Goal: Task Accomplishment & Management: Manage account settings

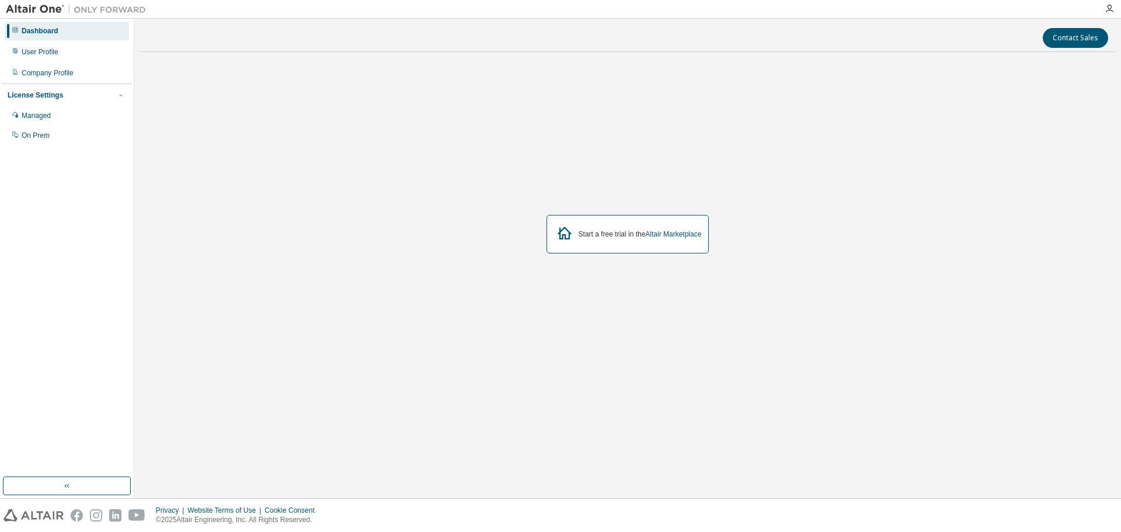
click at [1109, 8] on icon "button" at bounding box center [1108, 8] width 9 height 9
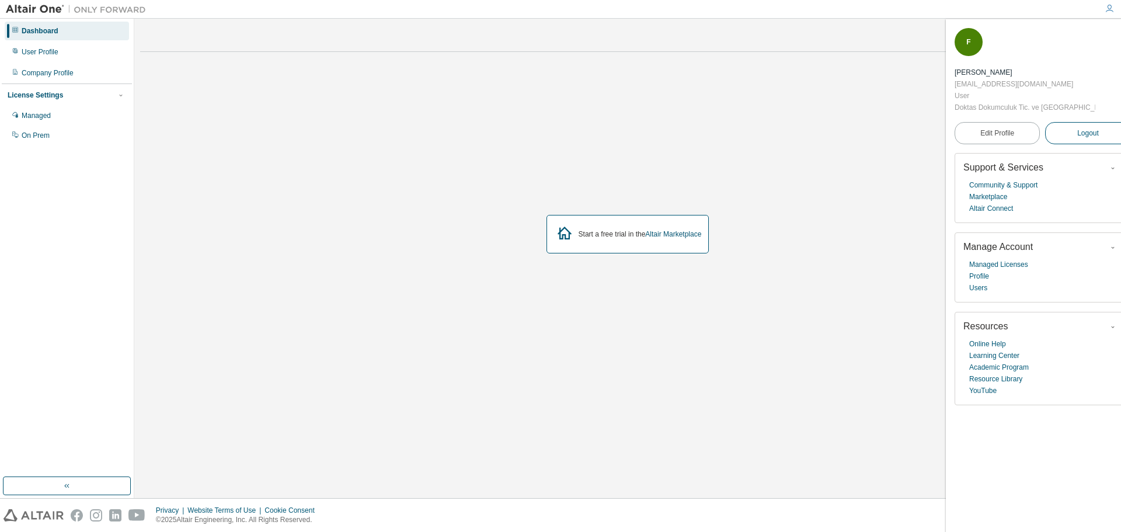
click at [1084, 122] on button "Logout" at bounding box center [1087, 133] width 85 height 22
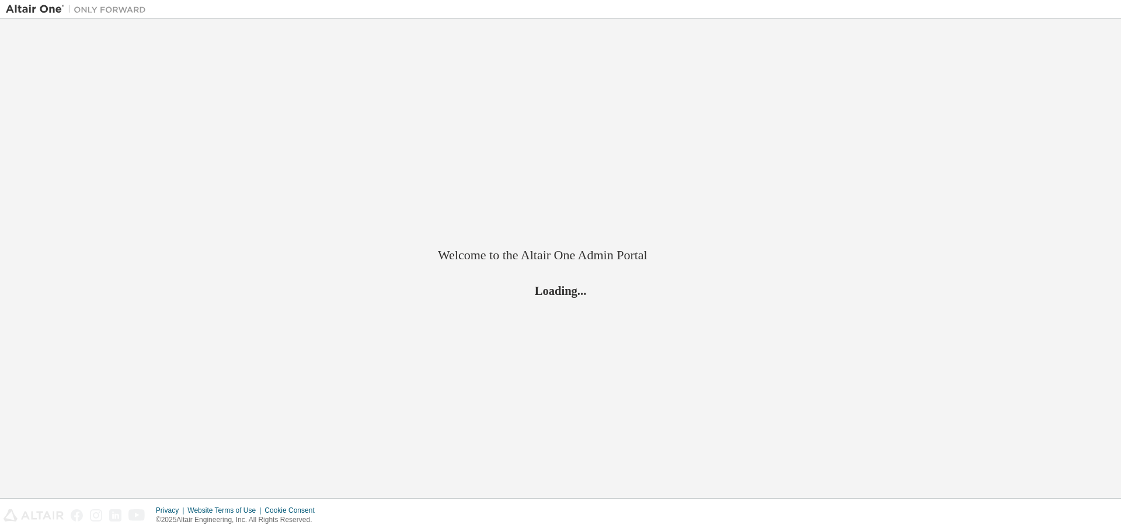
click at [1084, 101] on div "Welcome to the Altair One Admin Portal Loading..." at bounding box center [560, 258] width 1109 height 467
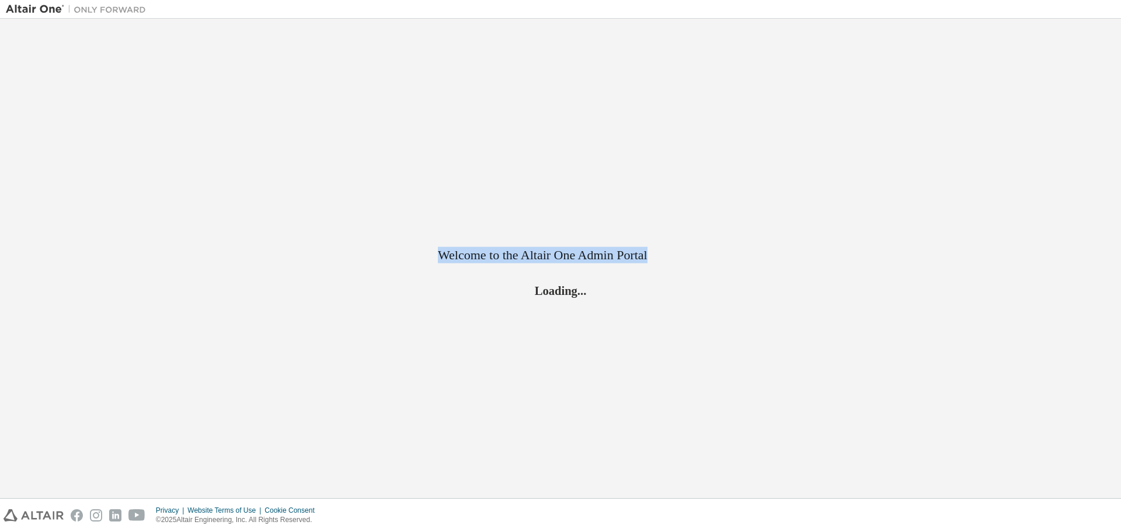
click at [1084, 101] on div "Welcome to the Altair One Admin Portal Loading..." at bounding box center [560, 258] width 1109 height 467
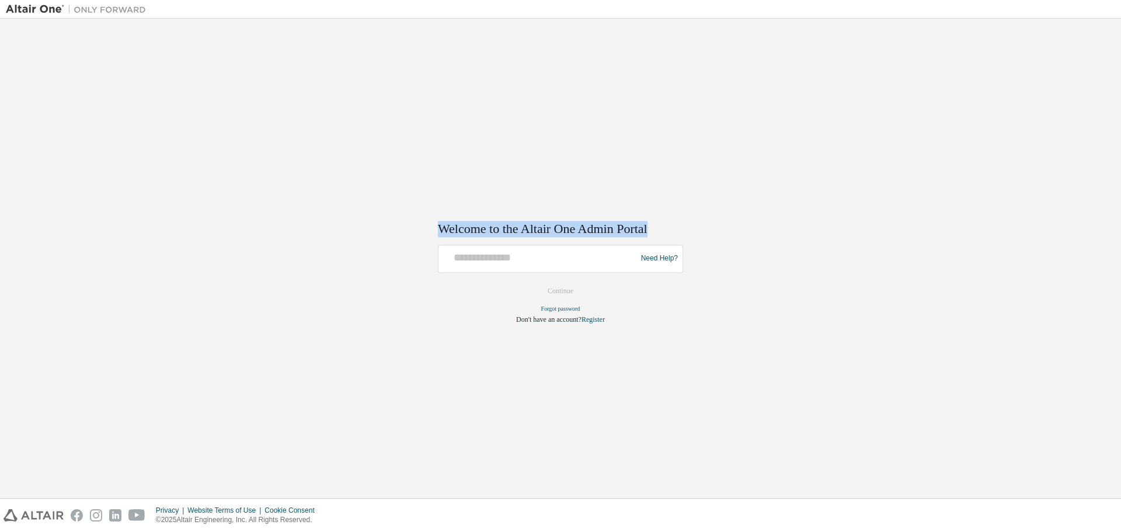
click at [1084, 101] on div "Welcome to the Altair One Admin Portal Need Help? Please make sure that you pro…" at bounding box center [560, 258] width 1109 height 467
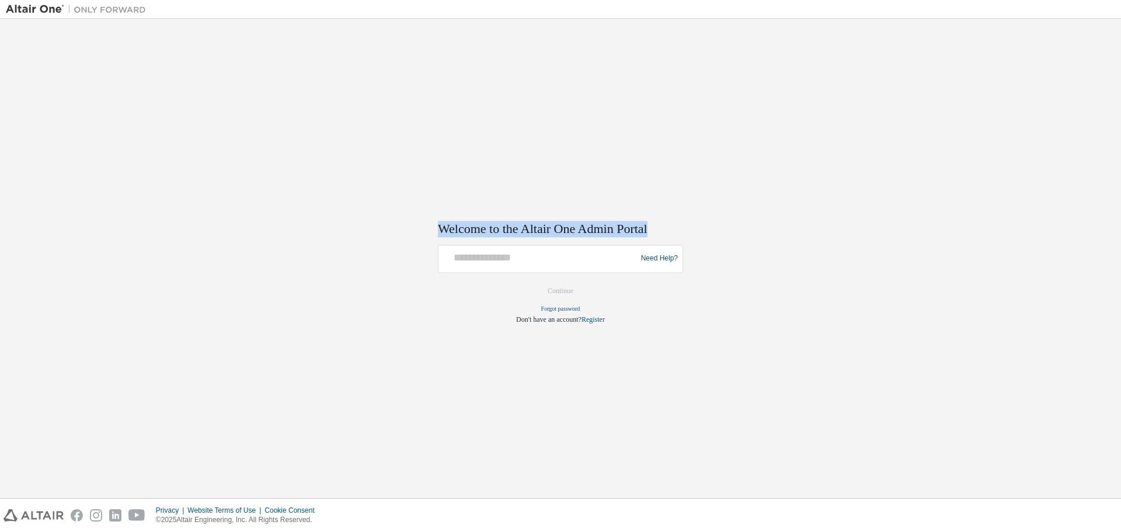
click at [1084, 101] on div "Welcome to the Altair One Admin Portal Need Help? Please make sure that you pro…" at bounding box center [560, 258] width 1109 height 467
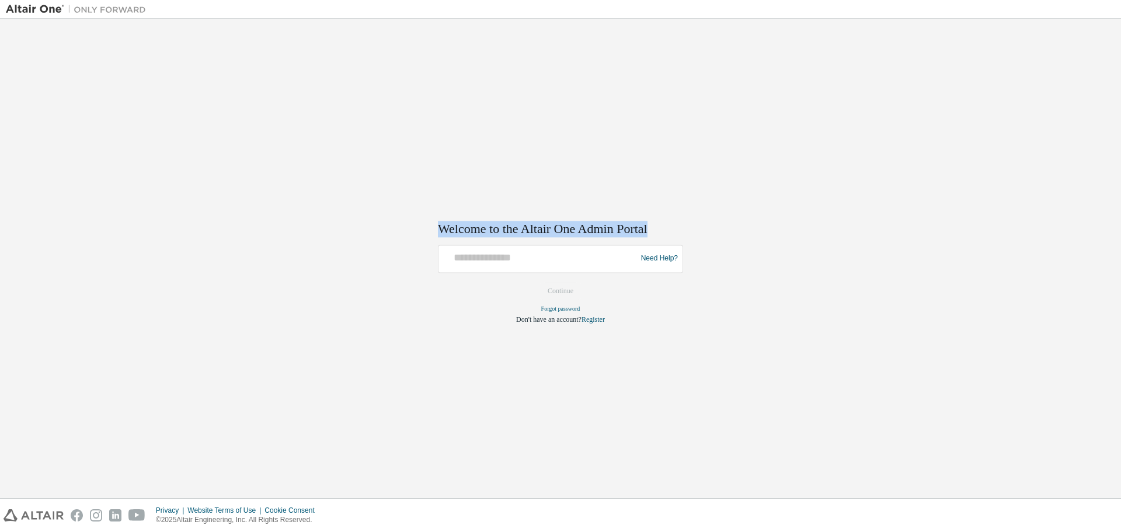
click at [1084, 101] on div "Welcome to the Altair One Admin Portal Need Help? Please make sure that you pro…" at bounding box center [560, 258] width 1109 height 467
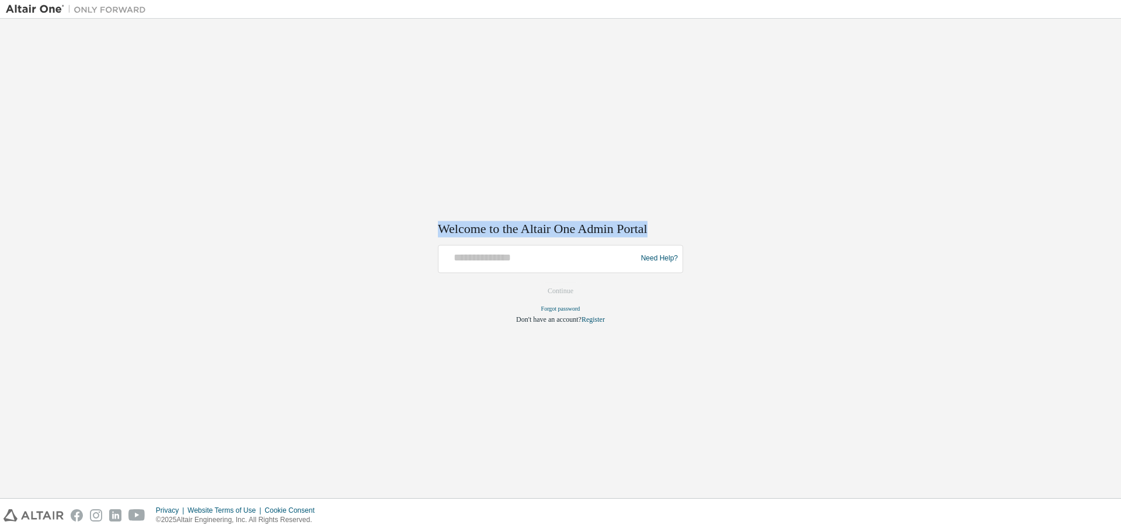
click at [1084, 101] on div "Welcome to the Altair One Admin Portal Need Help? Please make sure that you pro…" at bounding box center [560, 258] width 1109 height 467
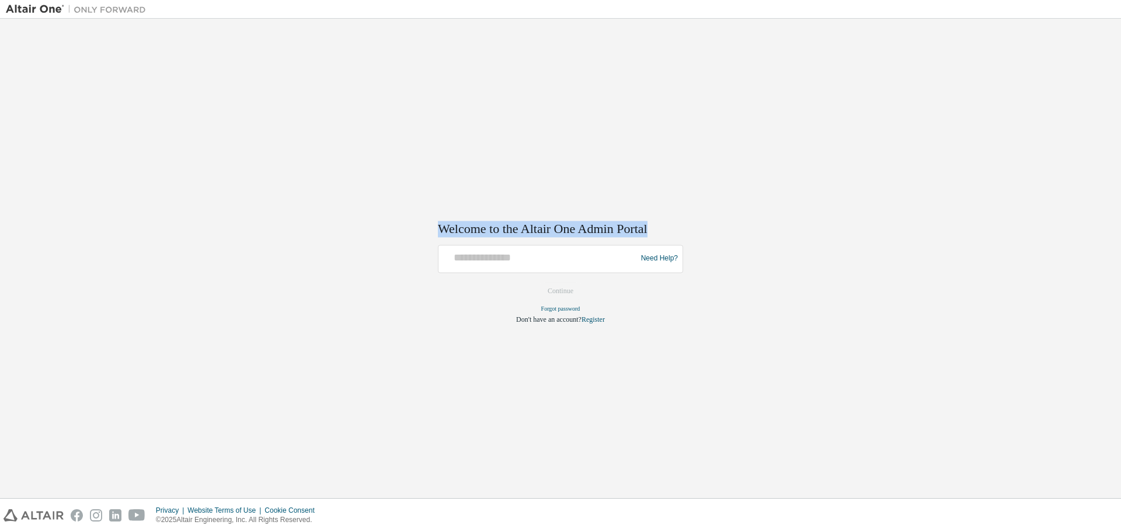
click at [1084, 101] on div "Welcome to the Altair One Admin Portal Need Help? Please make sure that you pro…" at bounding box center [560, 258] width 1109 height 467
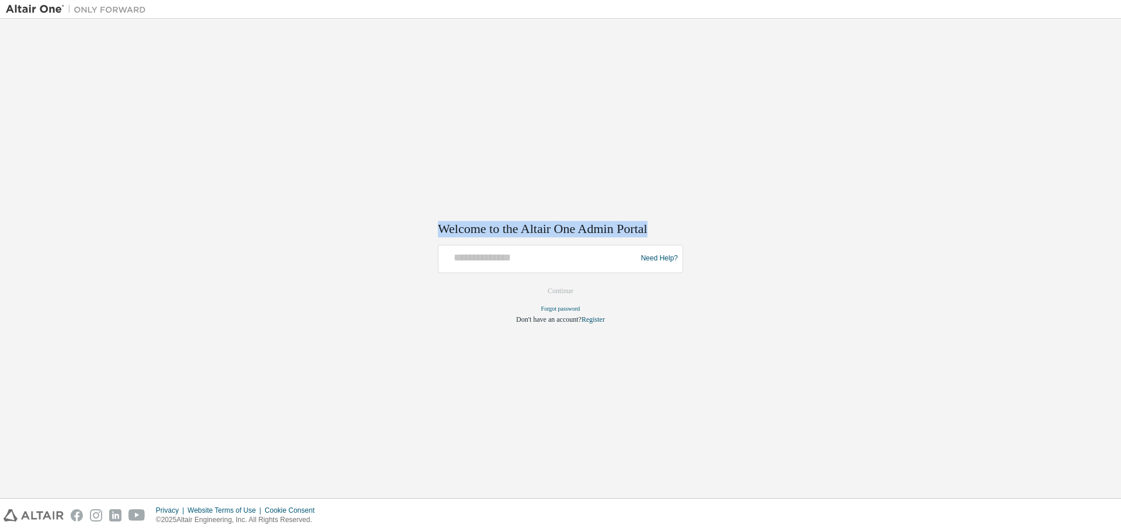
click at [1084, 101] on div "Welcome to the Altair One Admin Portal Need Help? Please make sure that you pro…" at bounding box center [560, 258] width 1109 height 467
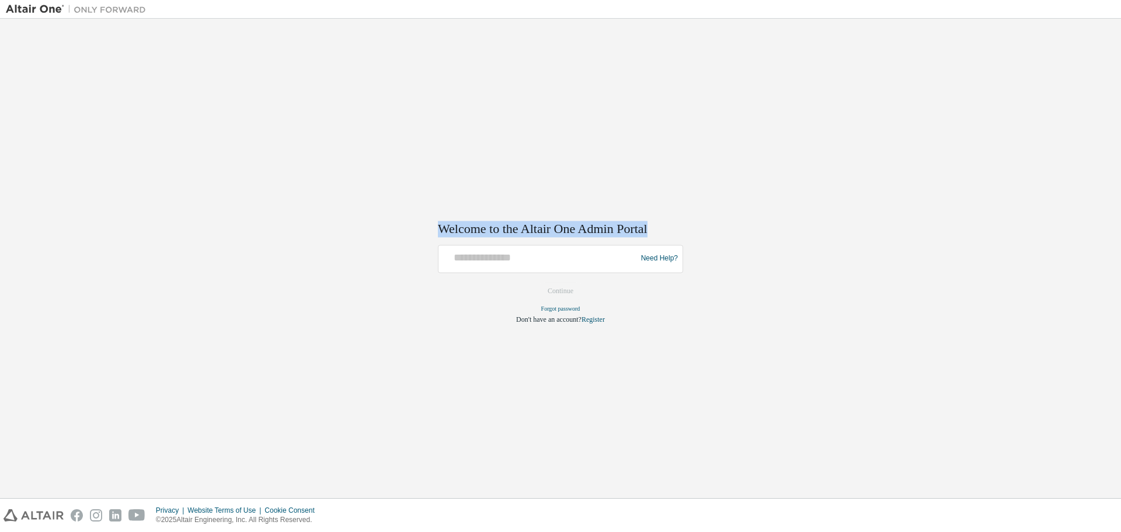
click at [1084, 101] on div "Welcome to the Altair One Admin Portal Need Help? Please make sure that you pro…" at bounding box center [560, 258] width 1109 height 467
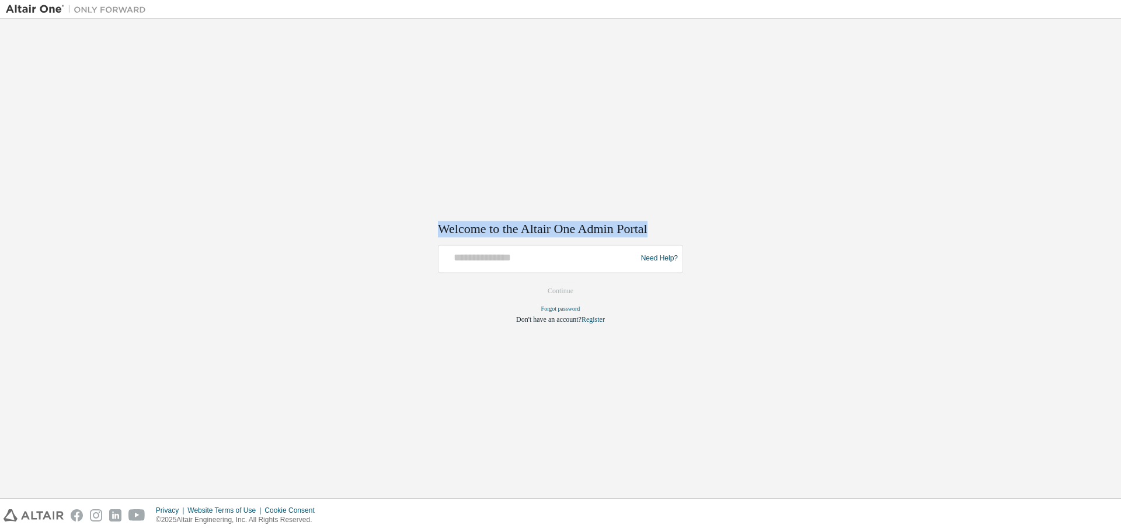
click at [1084, 101] on div "Welcome to the Altair One Admin Portal Need Help? Please make sure that you pro…" at bounding box center [560, 258] width 1109 height 467
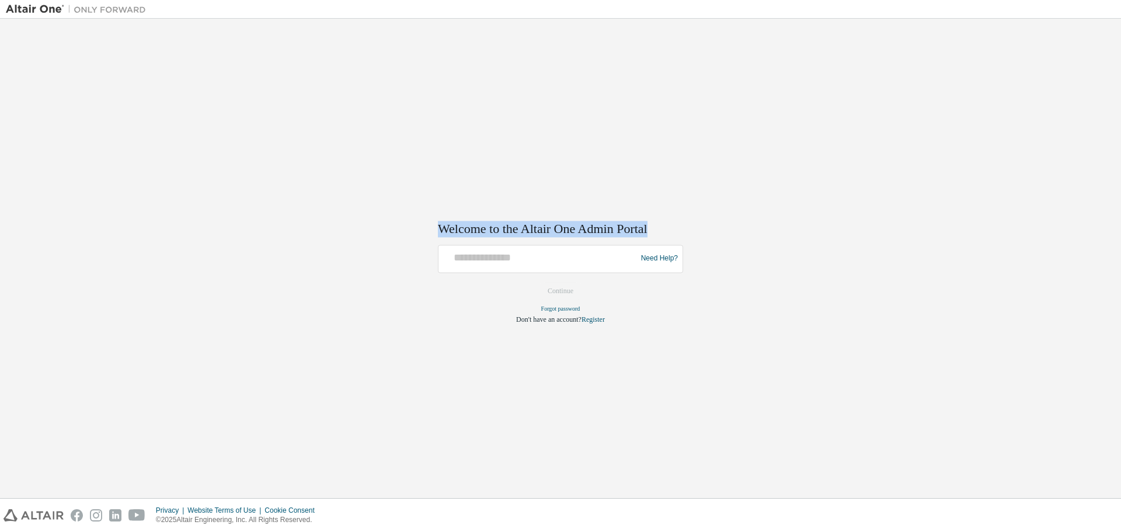
click at [1084, 101] on div "Welcome to the Altair One Admin Portal Need Help? Please make sure that you pro…" at bounding box center [560, 258] width 1109 height 467
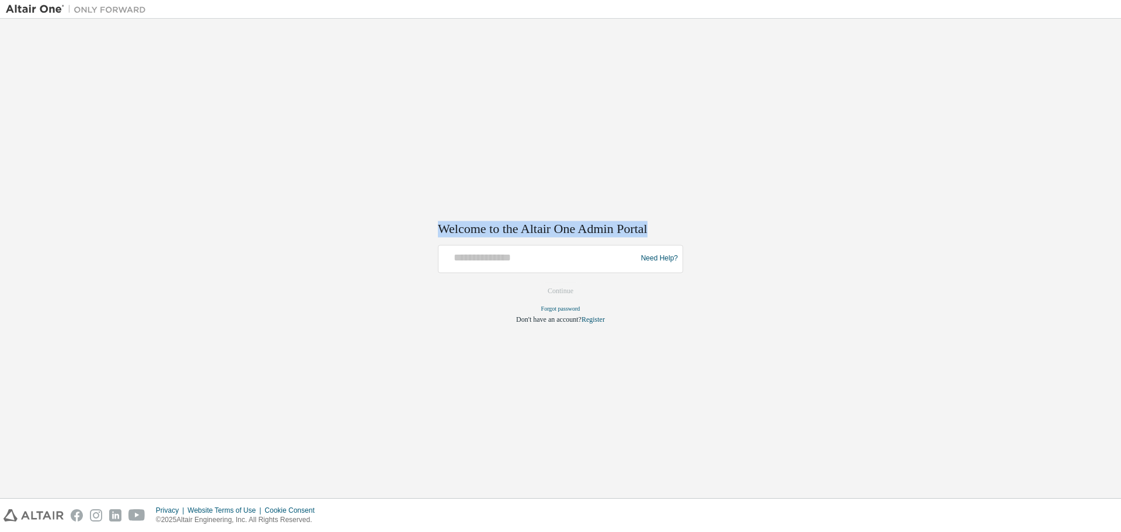
click at [1084, 101] on div "Welcome to the Altair One Admin Portal Need Help? Please make sure that you pro…" at bounding box center [560, 258] width 1109 height 467
